Goal: Navigation & Orientation: Understand site structure

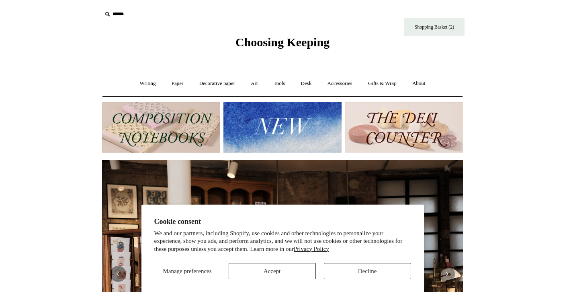
click at [278, 269] on button "Accept" at bounding box center [272, 271] width 87 height 16
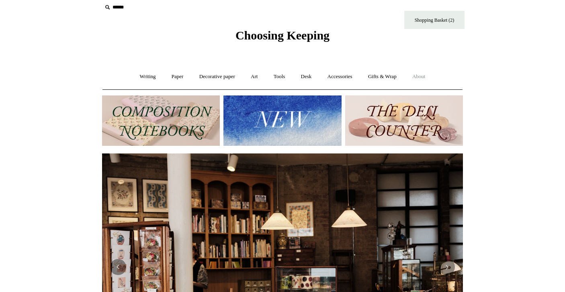
click at [425, 74] on link "About +" at bounding box center [419, 76] width 28 height 21
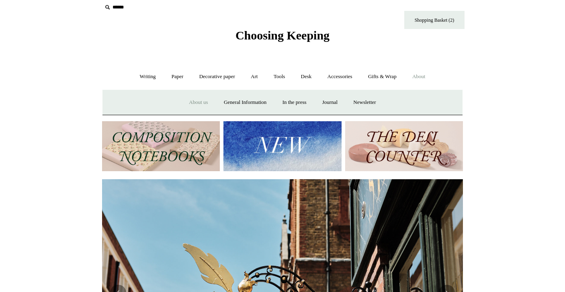
click at [193, 101] on link "About us" at bounding box center [198, 102] width 33 height 21
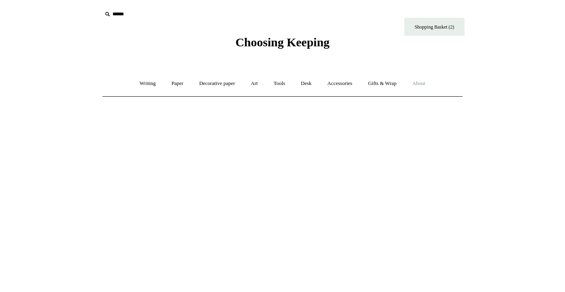
click at [425, 80] on link "About +" at bounding box center [419, 83] width 28 height 21
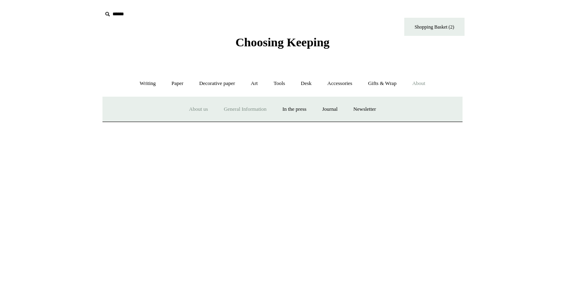
click at [236, 107] on link "General Information" at bounding box center [245, 109] width 57 height 21
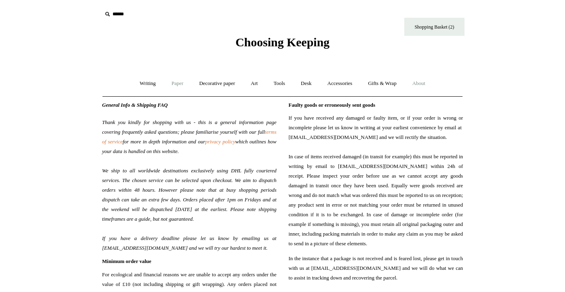
click at [173, 82] on link "Paper +" at bounding box center [177, 83] width 27 height 21
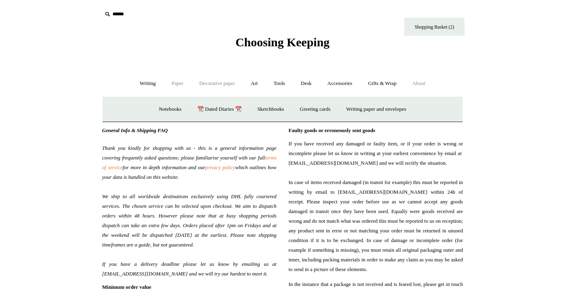
click at [210, 80] on link "Decorative paper +" at bounding box center [217, 83] width 50 height 21
click at [300, 107] on link "[PERSON_NAME]" at bounding box center [299, 109] width 56 height 21
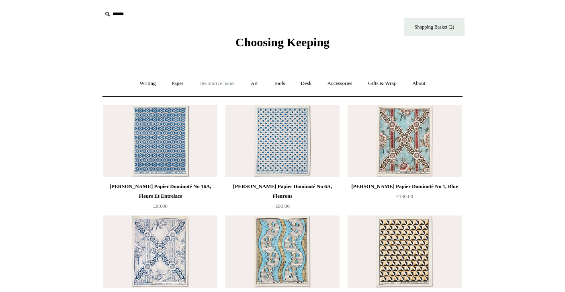
click at [230, 82] on link "Decorative paper +" at bounding box center [217, 83] width 50 height 21
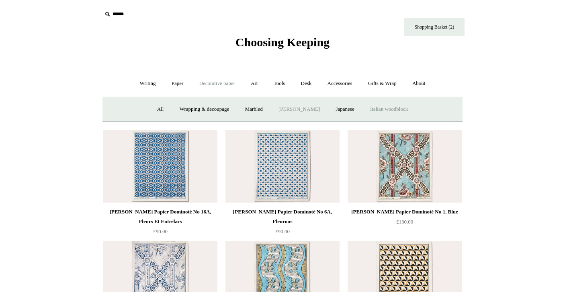
click at [385, 105] on link "Italian woodblock" at bounding box center [389, 109] width 52 height 21
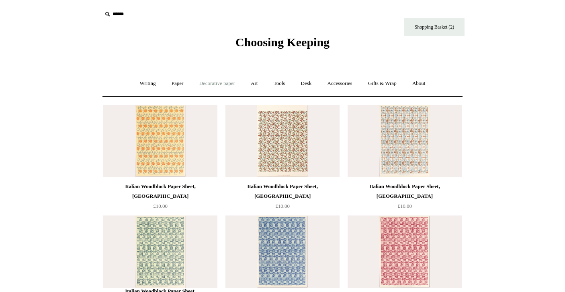
click at [217, 82] on link "Decorative paper +" at bounding box center [217, 83] width 50 height 21
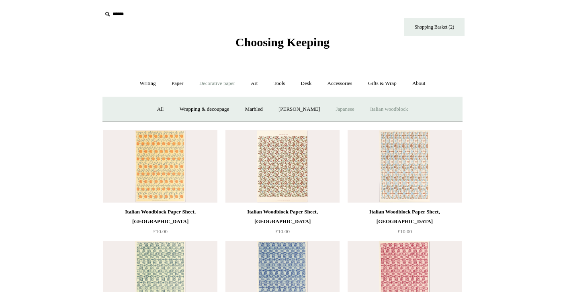
click at [346, 108] on link "Japanese" at bounding box center [345, 109] width 33 height 21
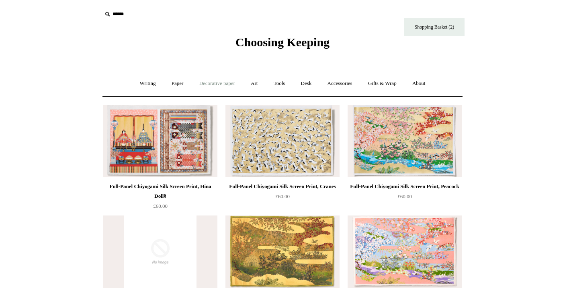
click at [213, 82] on link "Decorative paper +" at bounding box center [217, 83] width 50 height 21
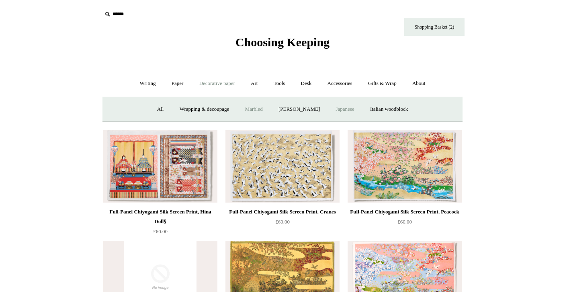
click at [255, 107] on link "Marbled" at bounding box center [254, 109] width 32 height 21
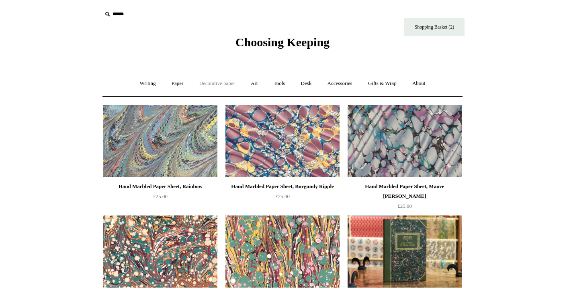
click at [205, 80] on link "Decorative paper +" at bounding box center [217, 83] width 50 height 21
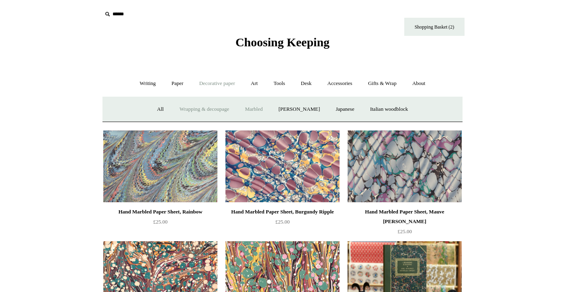
click at [194, 107] on link "Wrapping & decoupage" at bounding box center [204, 109] width 64 height 21
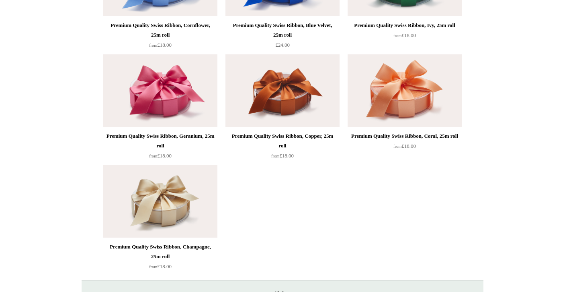
scroll to position [1267, 0]
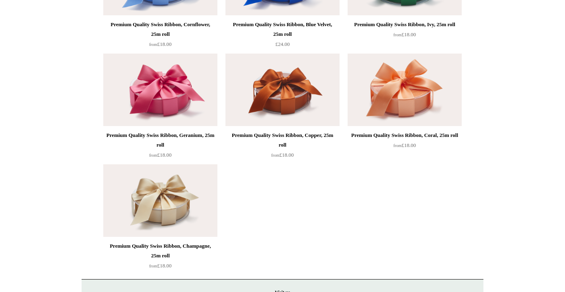
click at [168, 81] on img at bounding box center [160, 89] width 114 height 72
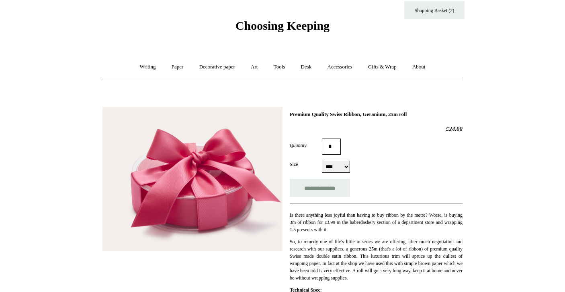
scroll to position [17, 0]
click at [196, 165] on img at bounding box center [193, 179] width 180 height 144
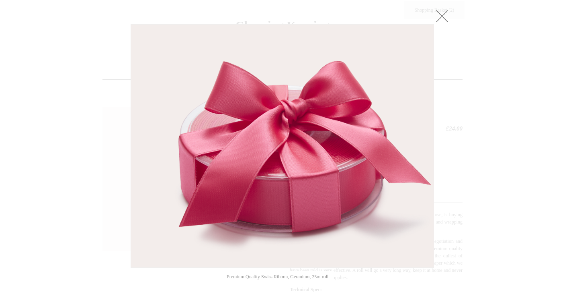
click at [442, 12] on link at bounding box center [442, 16] width 16 height 16
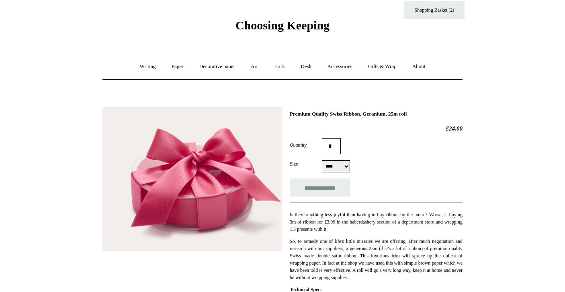
click at [283, 66] on link "Tools +" at bounding box center [280, 66] width 26 height 21
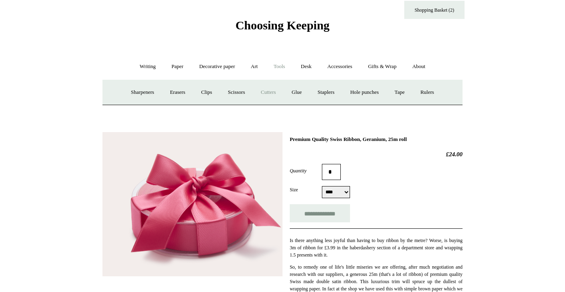
click at [264, 90] on link "Cutters" at bounding box center [269, 92] width 30 height 21
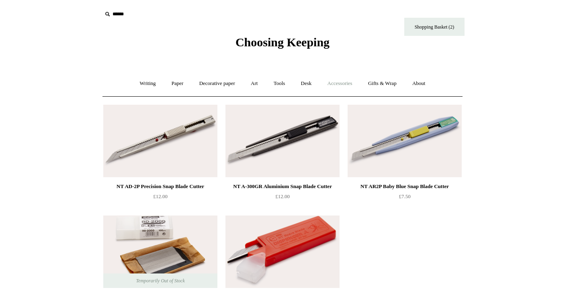
click at [346, 80] on link "Accessories +" at bounding box center [339, 83] width 39 height 21
